Goal: Navigation & Orientation: Find specific page/section

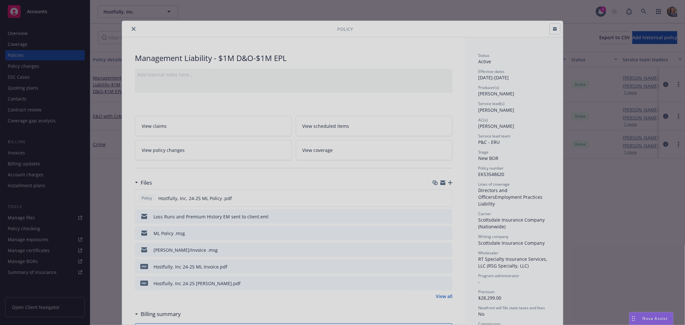
scroll to position [19, 0]
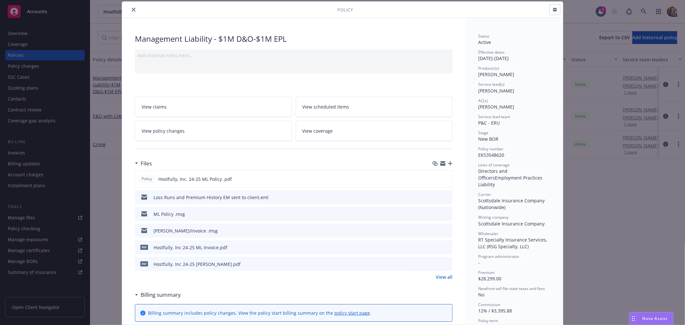
click at [131, 12] on button "close" at bounding box center [134, 10] width 8 height 8
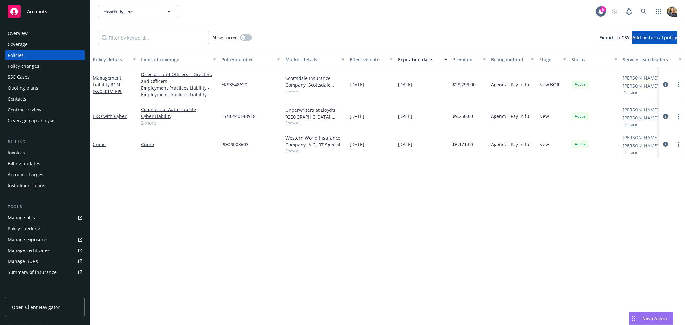
click at [44, 15] on div "Accounts" at bounding box center [45, 11] width 74 height 13
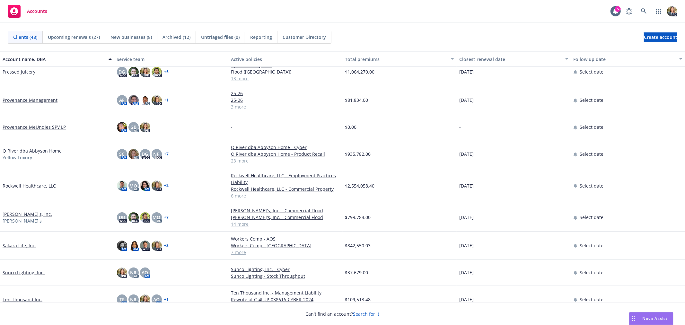
scroll to position [749, 0]
